Goal: Connect with others: Connect with others

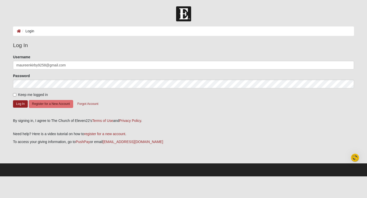
click at [232, 123] on div "By signing in, I agree to The Church of Eleven22's Terms of Use and Privacy Pol…" at bounding box center [183, 120] width 341 height 5
click at [313, 139] on div "Need help? Here is a video tutorial on how to register for a new account . To a…" at bounding box center [183, 142] width 341 height 37
click at [306, 123] on div "By signing in, I agree to The Church of Eleven22's Terms of Use and Privacy Pol…" at bounding box center [183, 120] width 341 height 5
click at [21, 104] on button "Log In" at bounding box center [20, 103] width 15 height 7
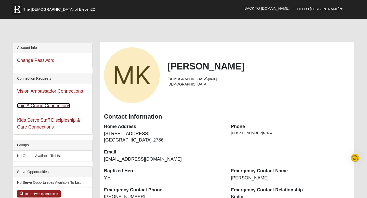
click at [60, 107] on link "Join A Group Connections" at bounding box center [43, 105] width 53 height 5
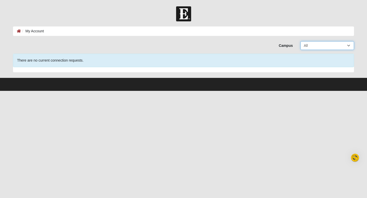
click at [349, 44] on select "All Arlington Baymeadows Eleven22 Online Fleming Island Jesup Mandarin North Ja…" at bounding box center [328, 45] width 54 height 9
select select "14"
click at [272, 60] on div "There are no current connection requests." at bounding box center [183, 61] width 341 height 14
click at [31, 60] on span "There are no current connection requests." at bounding box center [50, 60] width 67 height 4
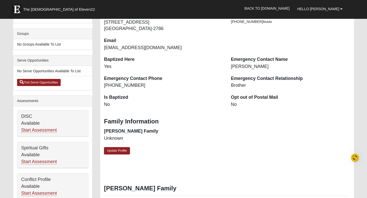
scroll to position [36, 0]
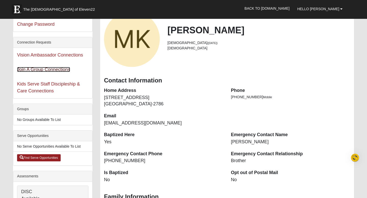
click at [57, 68] on link "Join A Group Connections" at bounding box center [43, 69] width 53 height 5
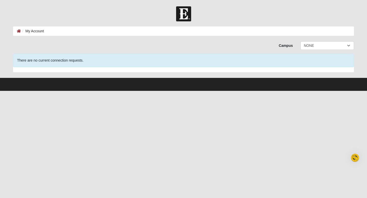
click at [58, 59] on span "There are no current connection requests." at bounding box center [50, 60] width 67 height 4
click at [349, 44] on select "All Arlington Baymeadows Eleven22 Online Fleming Island Jesup Mandarin North Ja…" at bounding box center [328, 45] width 54 height 9
select select "10"
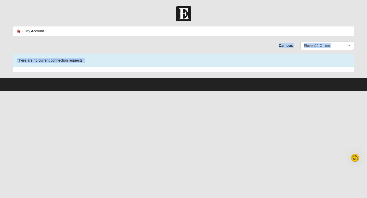
click at [71, 60] on span "There are no current connection requests." at bounding box center [50, 60] width 67 height 4
click at [88, 60] on div "There are no current connection requests." at bounding box center [183, 61] width 341 height 14
click at [92, 58] on div "There are no current connection requests." at bounding box center [183, 61] width 341 height 14
click at [59, 69] on div "There are no current connection requests." at bounding box center [183, 63] width 341 height 19
click at [46, 91] on html "Hello Maureen My Account Log Out Join a Group Connections (2) My Account Error" at bounding box center [183, 45] width 367 height 91
